Goal: Transaction & Acquisition: Subscribe to service/newsletter

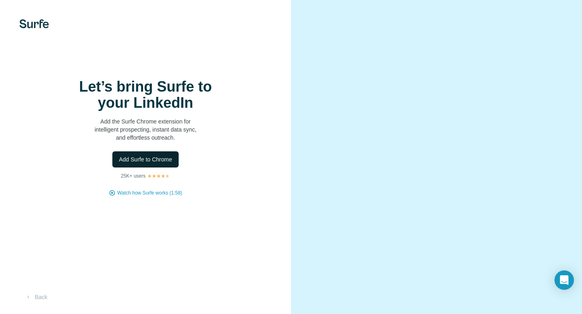
click at [157, 160] on span "Add Surfe to Chrome" at bounding box center [145, 159] width 53 height 8
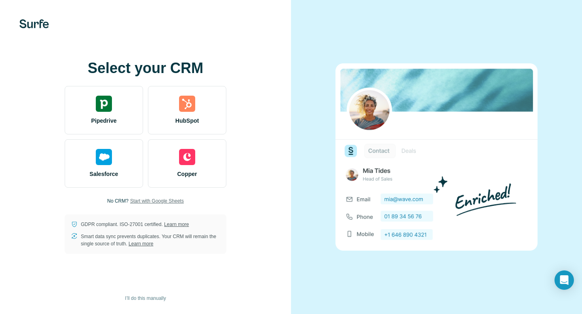
click at [158, 200] on span "Start with Google Sheets" at bounding box center [157, 200] width 54 height 7
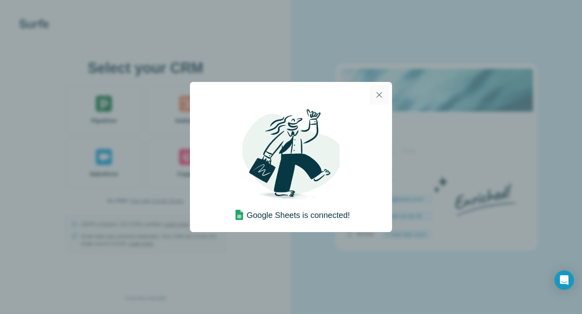
click at [376, 90] on icon "button" at bounding box center [379, 95] width 10 height 10
